Goal: Information Seeking & Learning: Learn about a topic

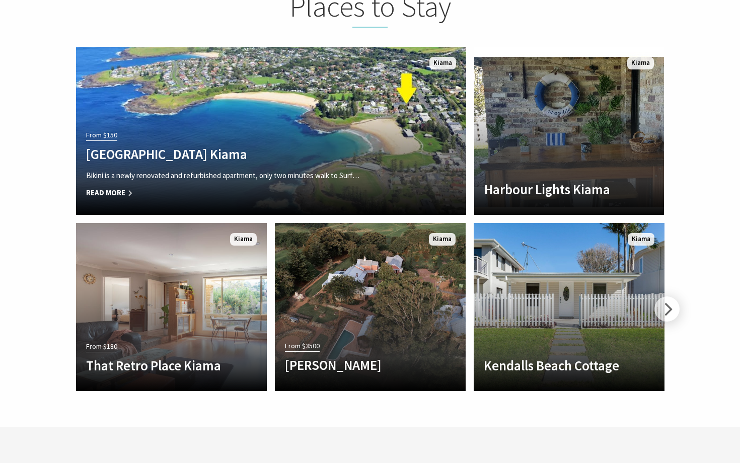
scroll to position [2241, 0]
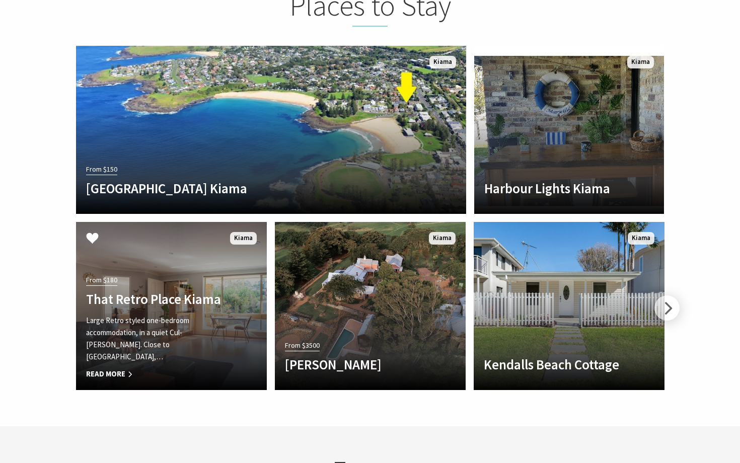
click at [219, 302] on div "From $180 That Retro Place Kiama Large Retro styled one-bedroom accommodation, …" at bounding box center [157, 327] width 162 height 108
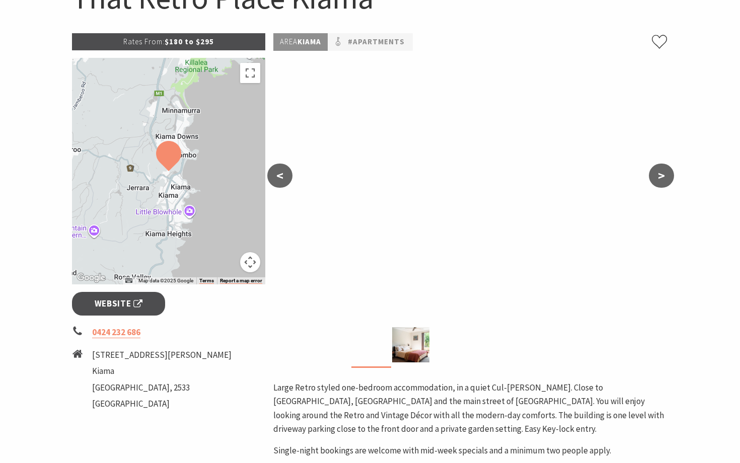
scroll to position [136, 0]
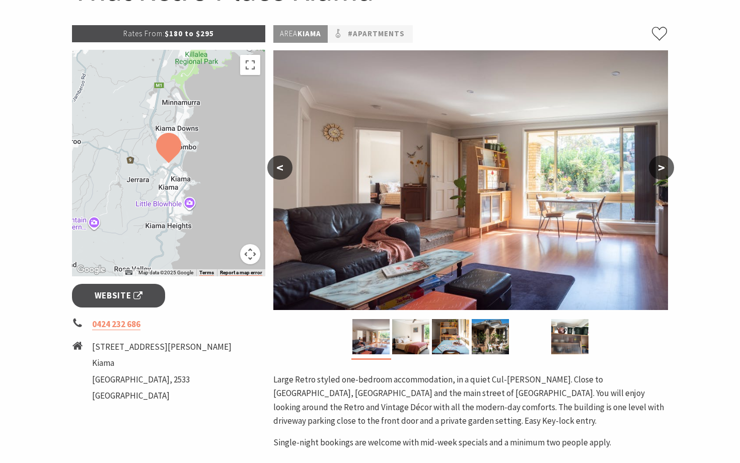
click at [662, 165] on button ">" at bounding box center [661, 167] width 25 height 24
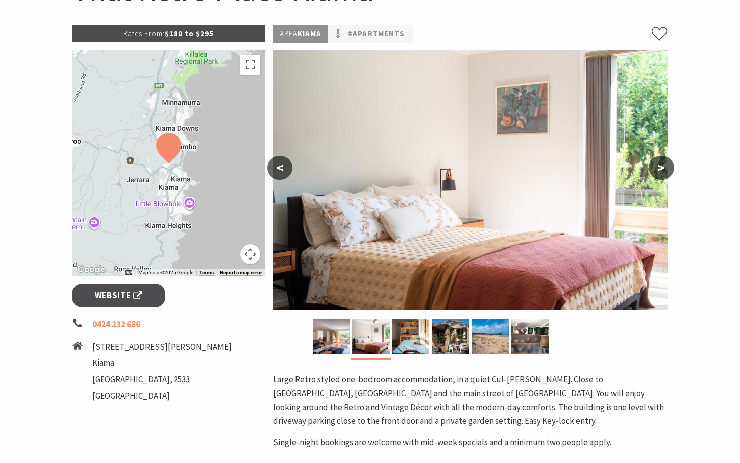
click at [662, 165] on button ">" at bounding box center [661, 167] width 25 height 24
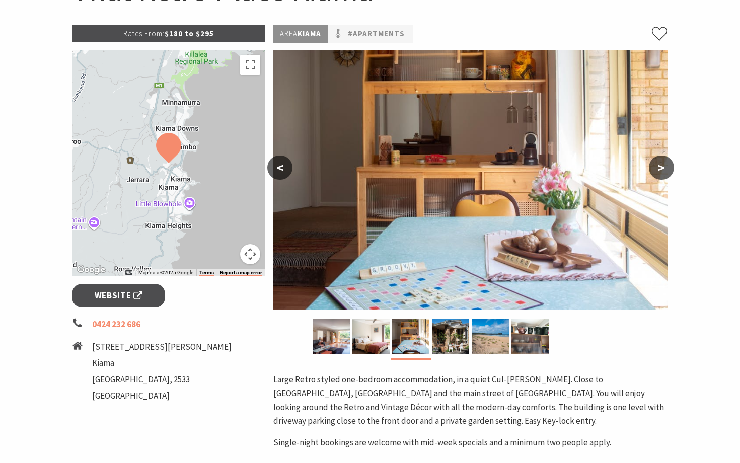
click at [662, 165] on button ">" at bounding box center [661, 167] width 25 height 24
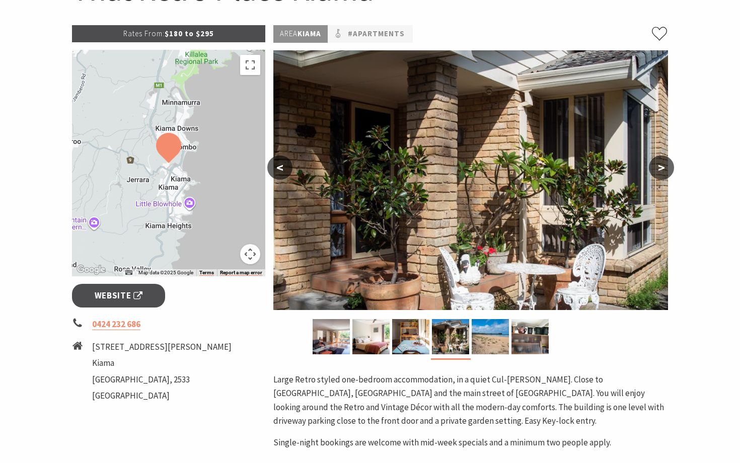
click at [662, 165] on button ">" at bounding box center [661, 167] width 25 height 24
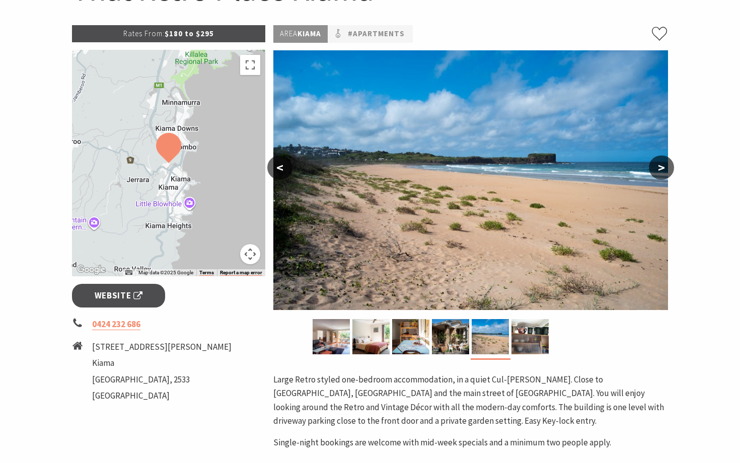
click at [662, 165] on button ">" at bounding box center [661, 167] width 25 height 24
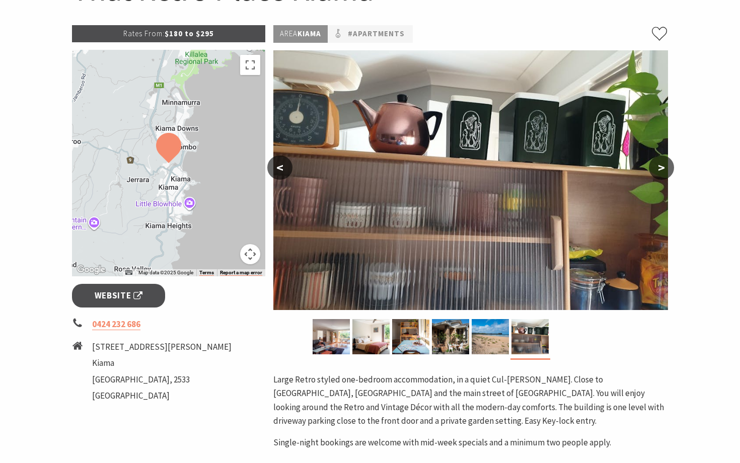
click at [662, 165] on button ">" at bounding box center [661, 167] width 25 height 24
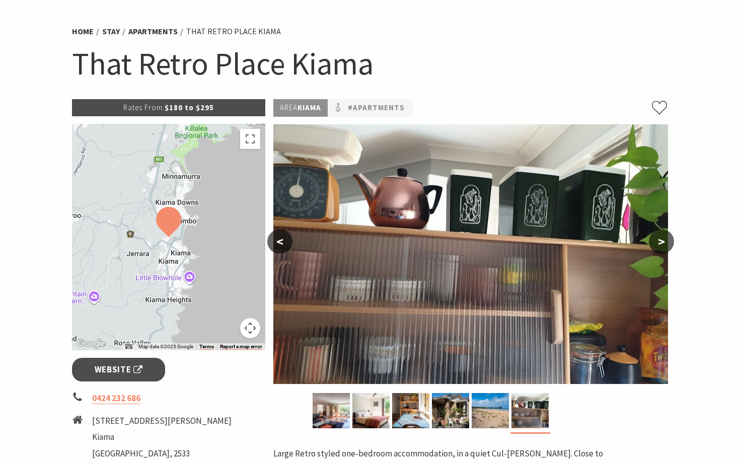
scroll to position [0, 0]
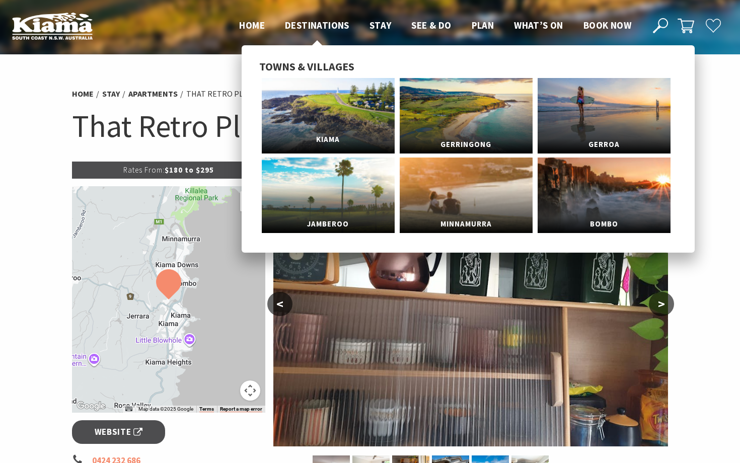
click at [325, 101] on link "Kiama" at bounding box center [328, 115] width 133 height 75
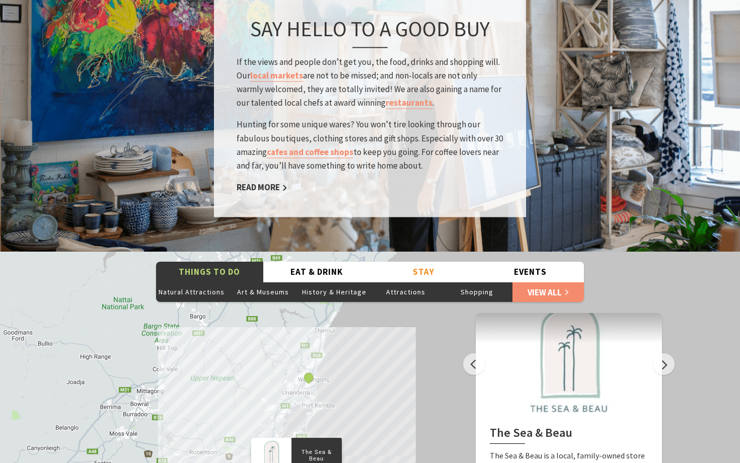
scroll to position [1740, 0]
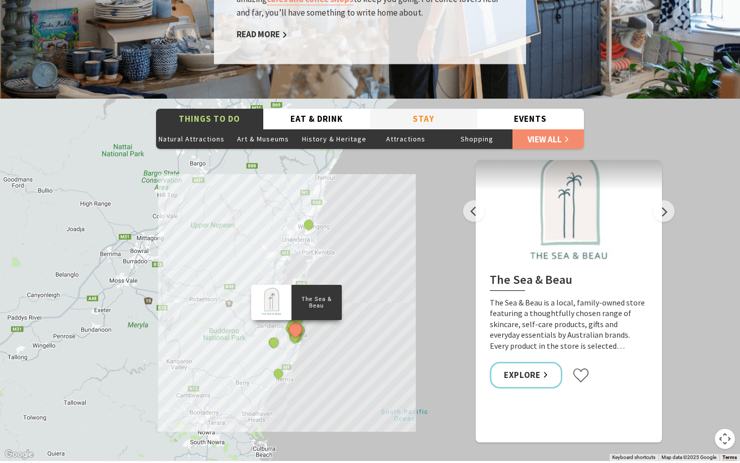
click at [442, 109] on button "Stay" at bounding box center [423, 119] width 107 height 21
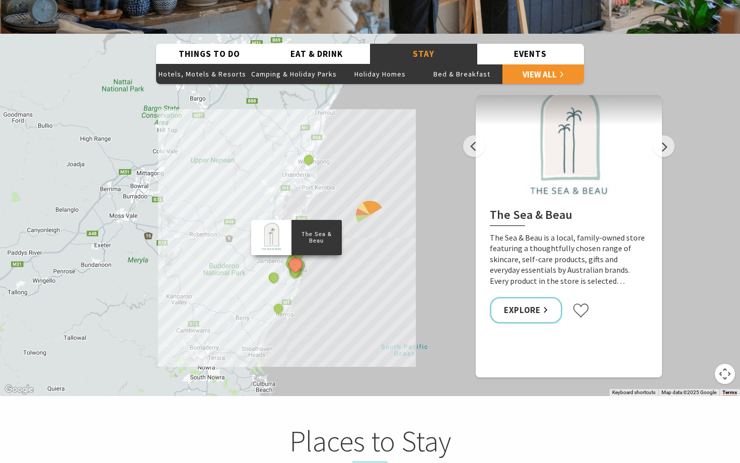
scroll to position [1806, 0]
